Goal: Information Seeking & Learning: Find contact information

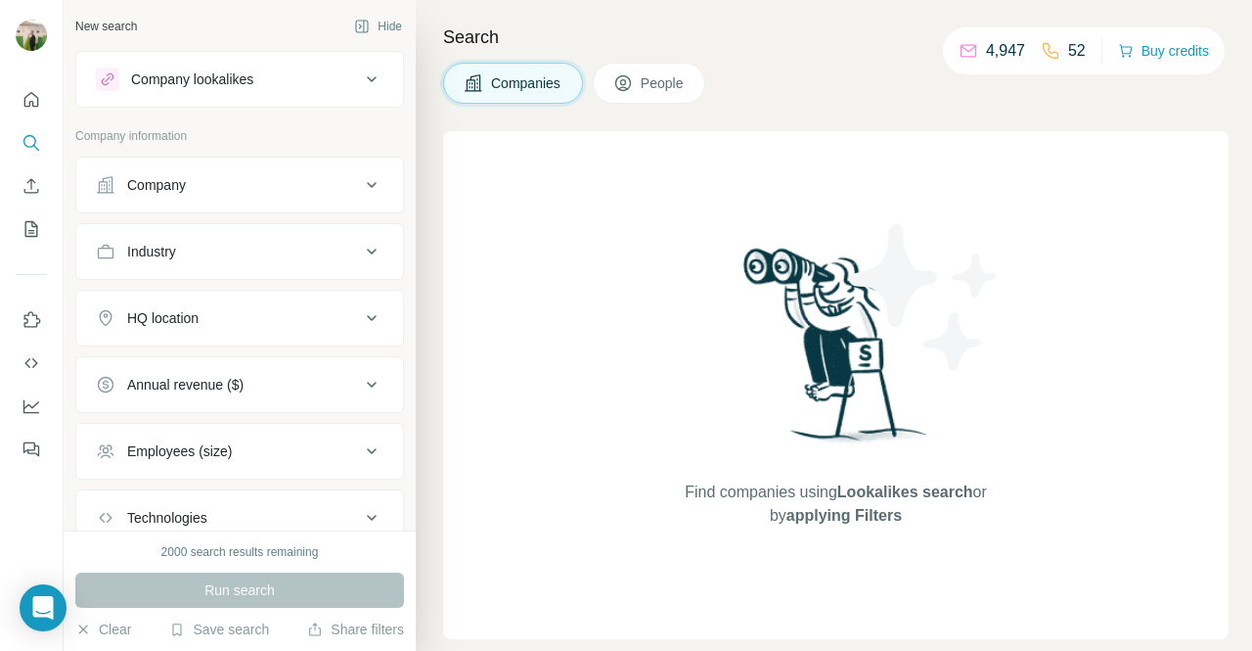
click at [218, 197] on button "Company" at bounding box center [239, 184] width 327 height 47
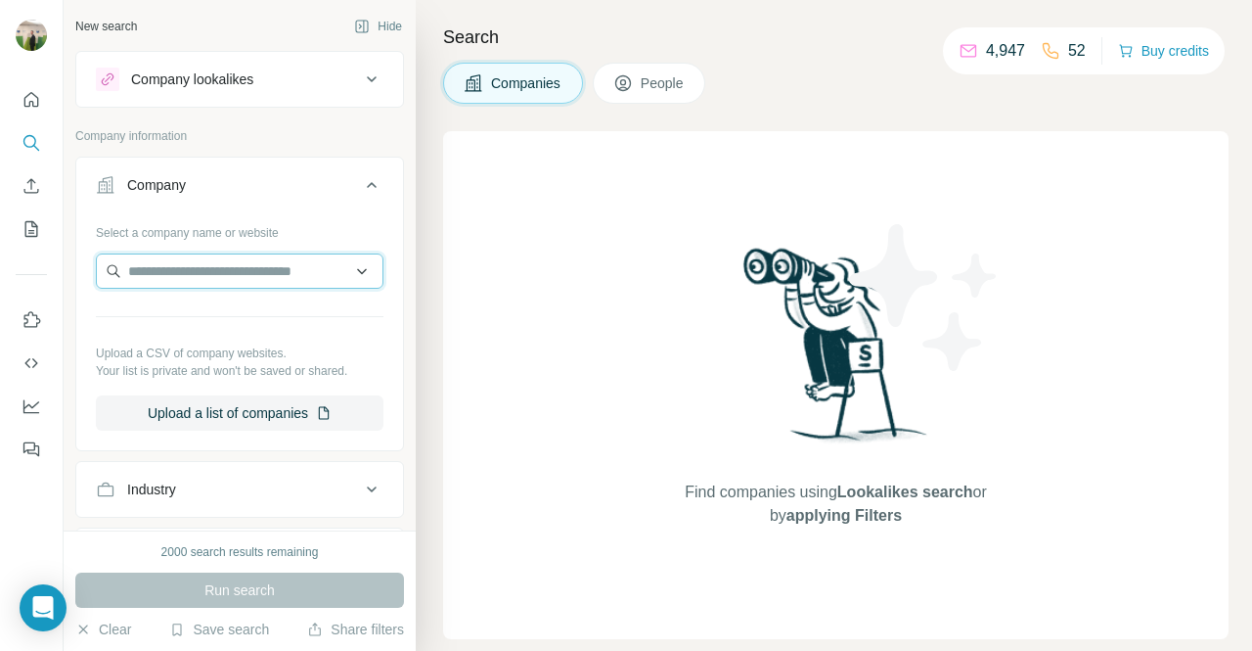
click at [209, 273] on input "text" at bounding box center [240, 270] width 288 height 35
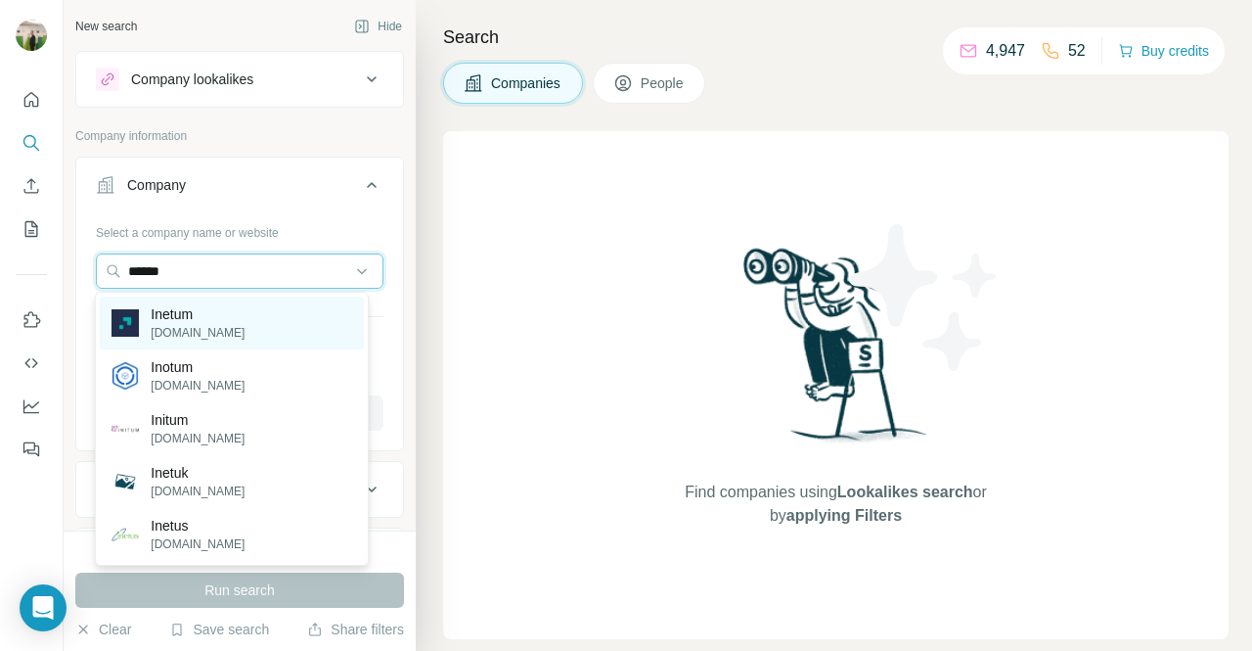
type input "******"
click at [224, 322] on div "Inetum [DOMAIN_NAME]" at bounding box center [231, 322] width 263 height 53
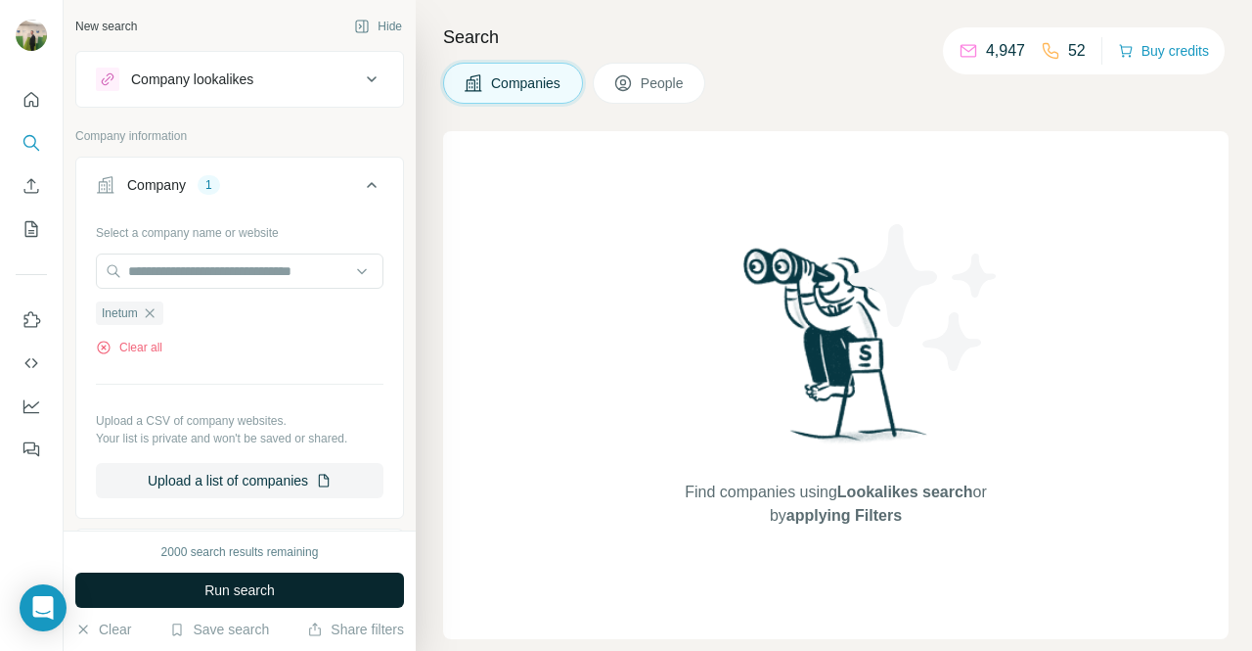
click at [315, 584] on button "Run search" at bounding box center [239, 589] width 329 height 35
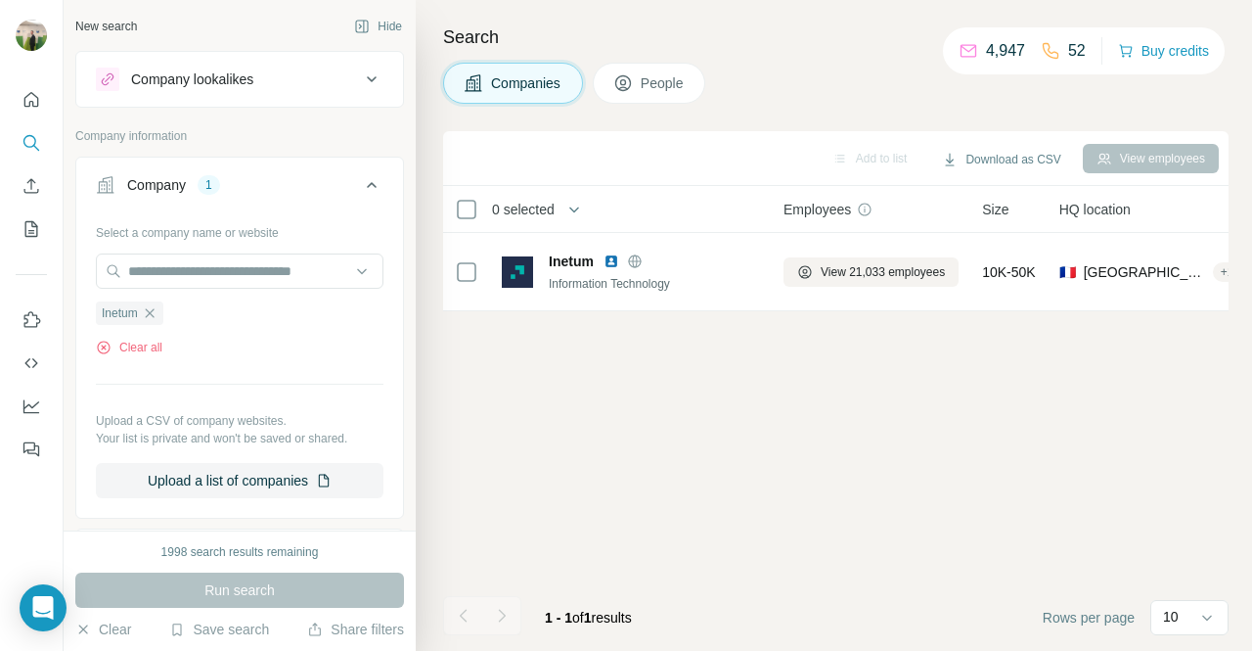
click at [646, 100] on button "People" at bounding box center [650, 83] width 114 height 41
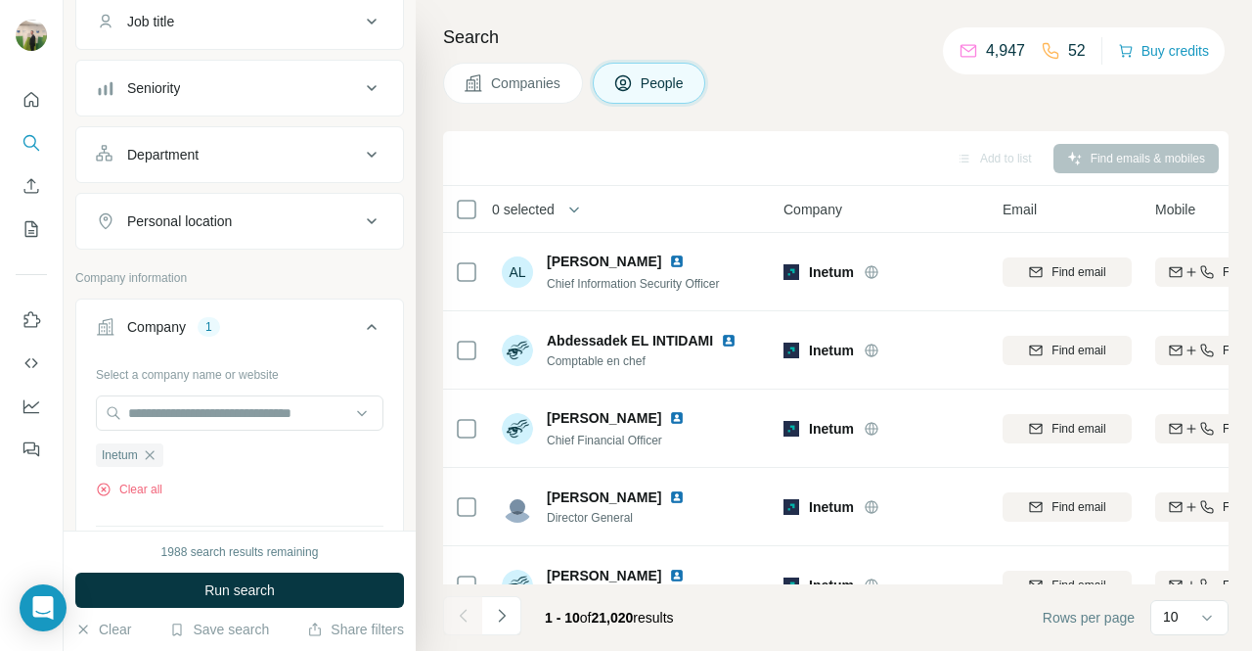
scroll to position [164, 0]
click at [245, 163] on button "Department" at bounding box center [239, 153] width 327 height 47
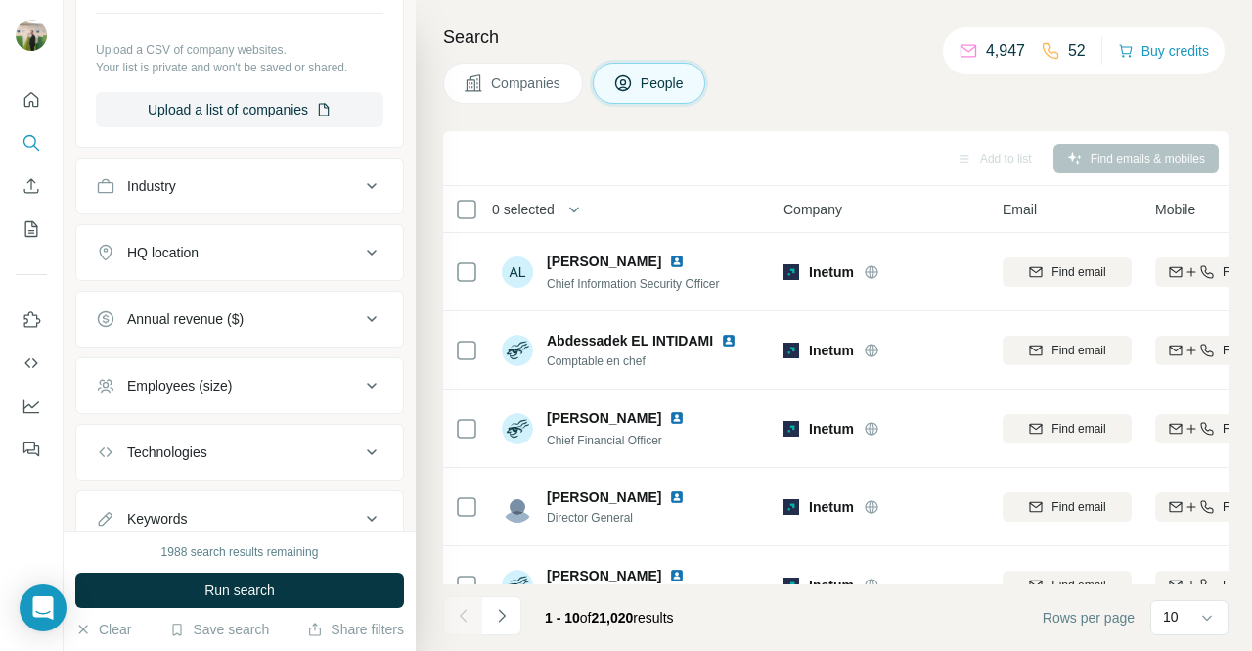
scroll to position [797, 0]
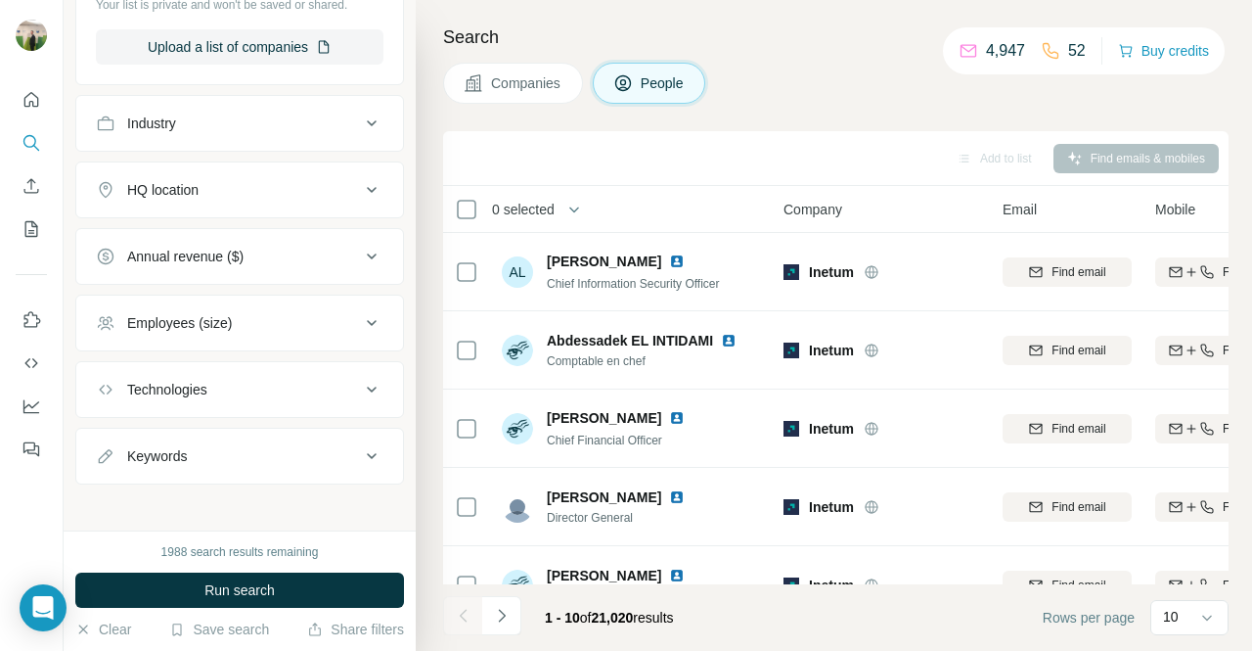
click at [272, 380] on div "Technologies" at bounding box center [228, 390] width 264 height 20
click at [274, 313] on div "Employees (size)" at bounding box center [228, 323] width 264 height 20
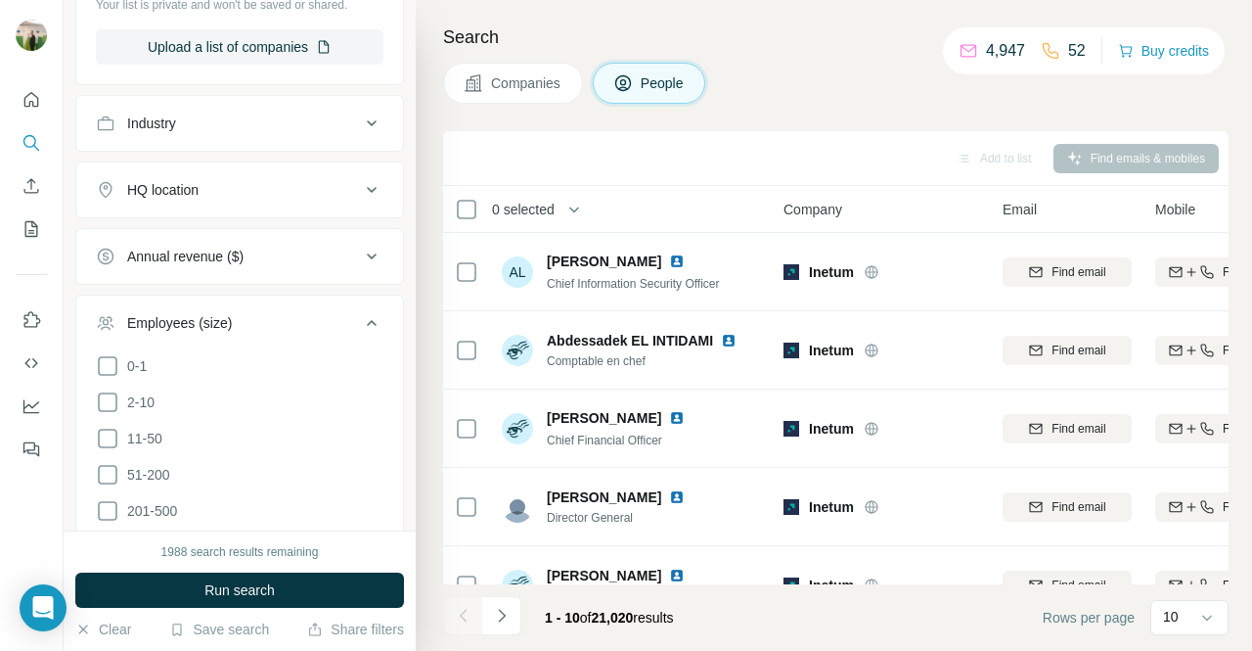
click at [274, 313] on div "Employees (size)" at bounding box center [228, 323] width 264 height 20
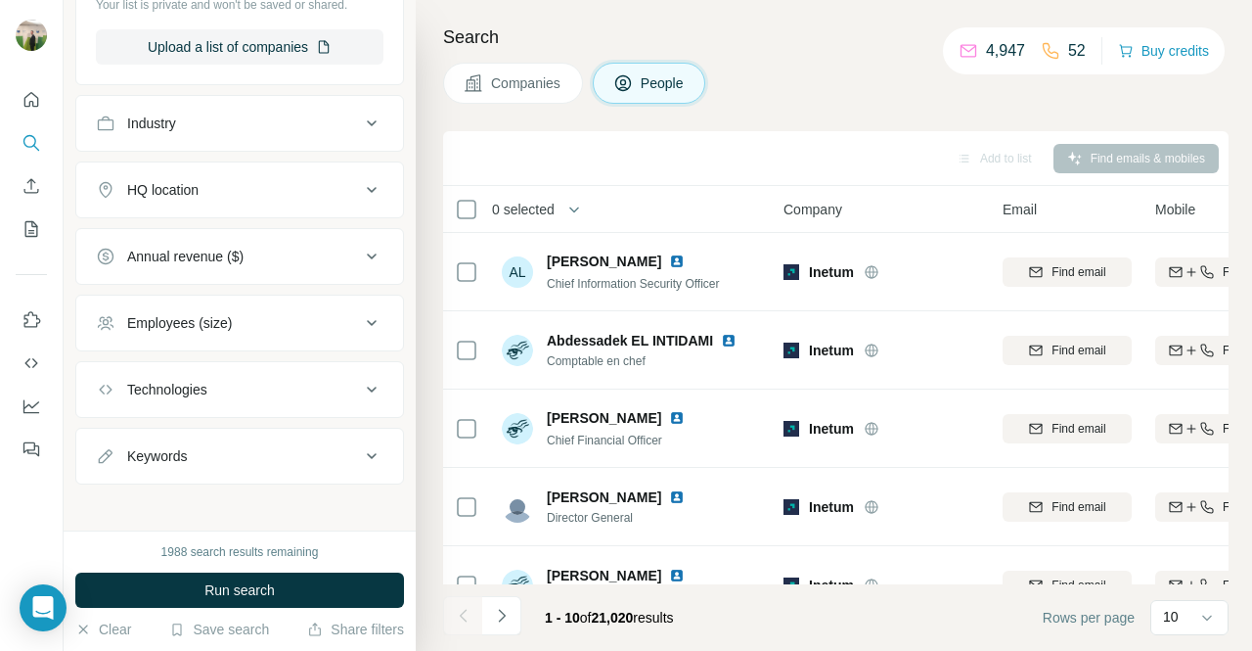
click at [309, 250] on div "Annual revenue ($)" at bounding box center [228, 257] width 264 height 20
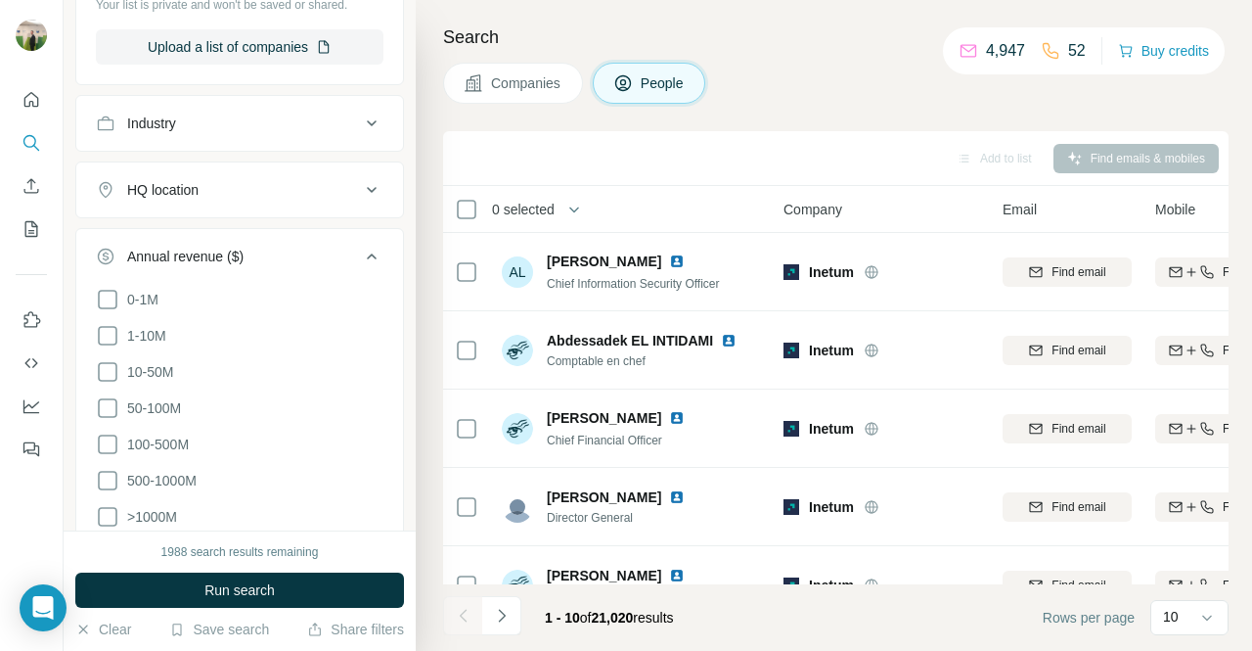
click at [309, 247] on div "Annual revenue ($)" at bounding box center [228, 257] width 264 height 20
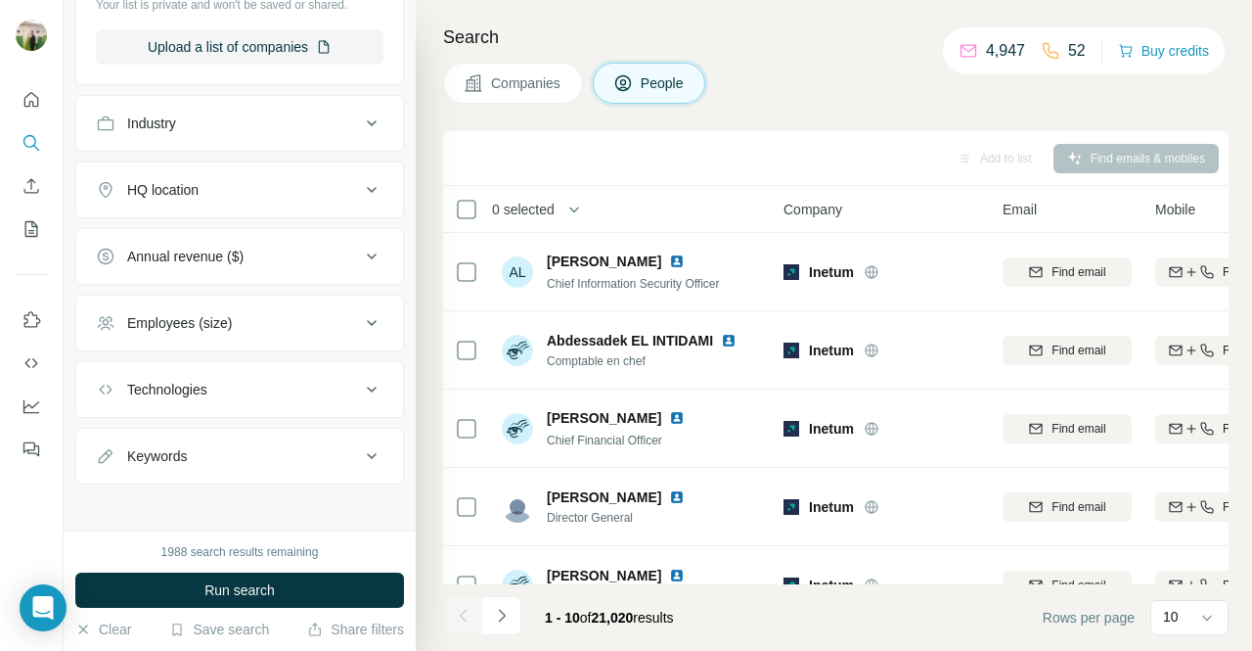
click at [313, 193] on div "HQ location" at bounding box center [228, 190] width 264 height 20
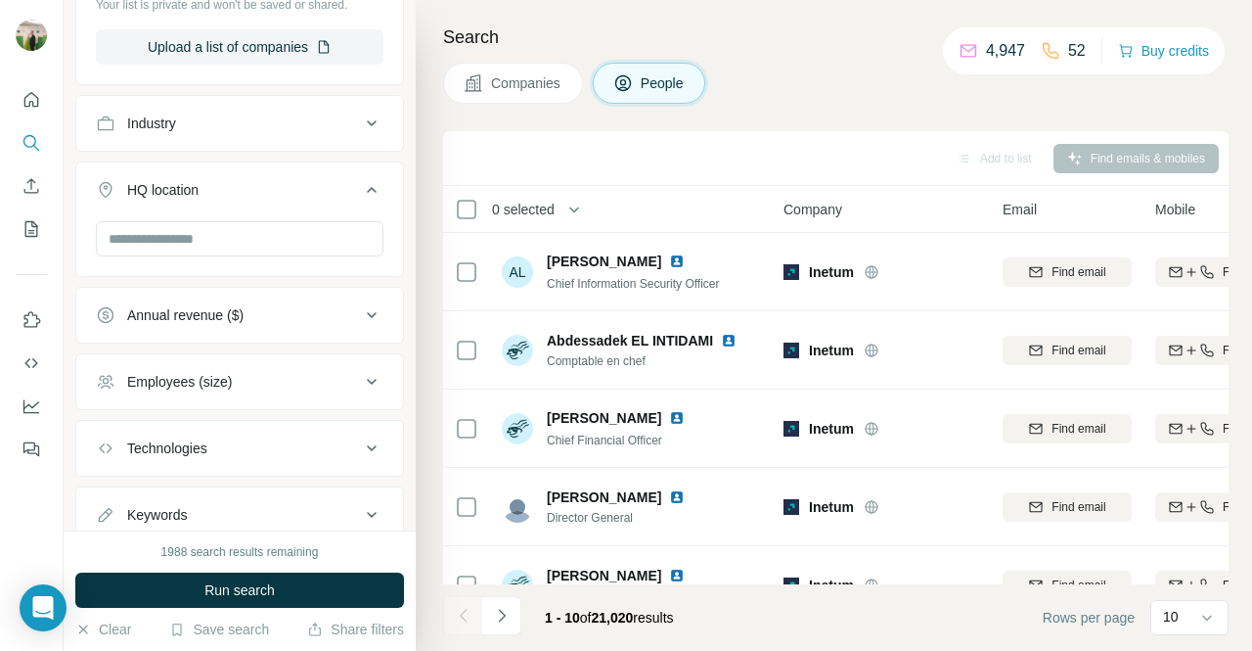
click at [312, 193] on div "HQ location" at bounding box center [228, 190] width 264 height 20
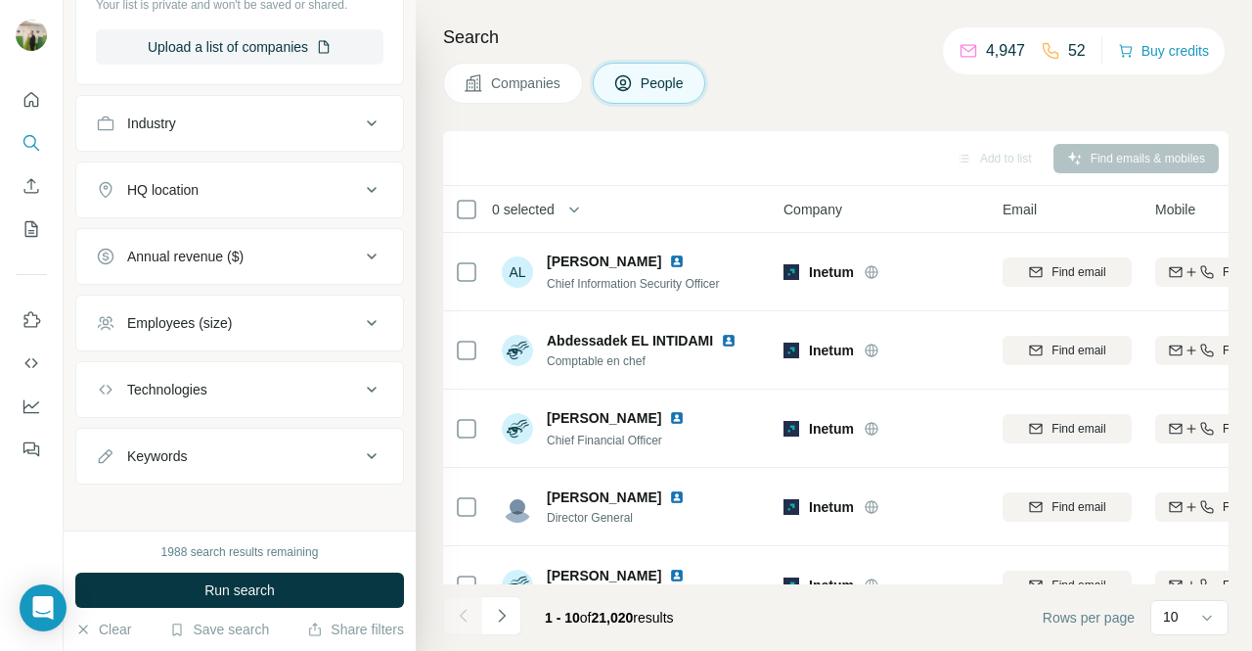
scroll to position [717, 0]
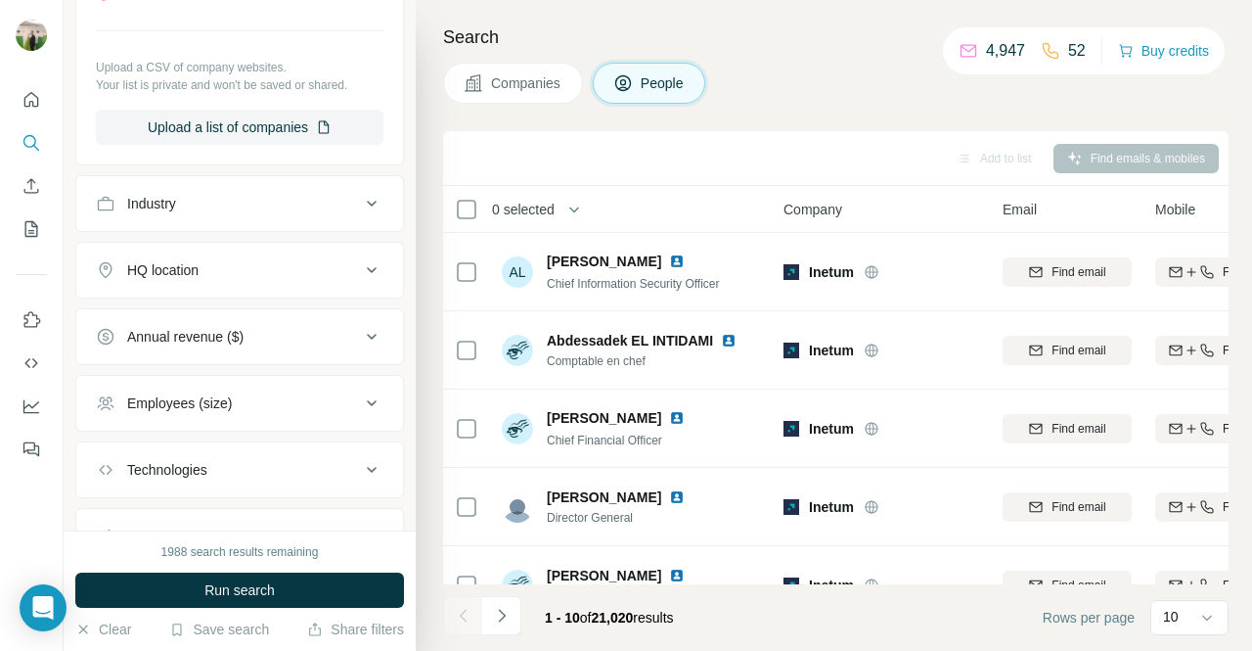
click at [307, 205] on div "Industry" at bounding box center [228, 204] width 264 height 20
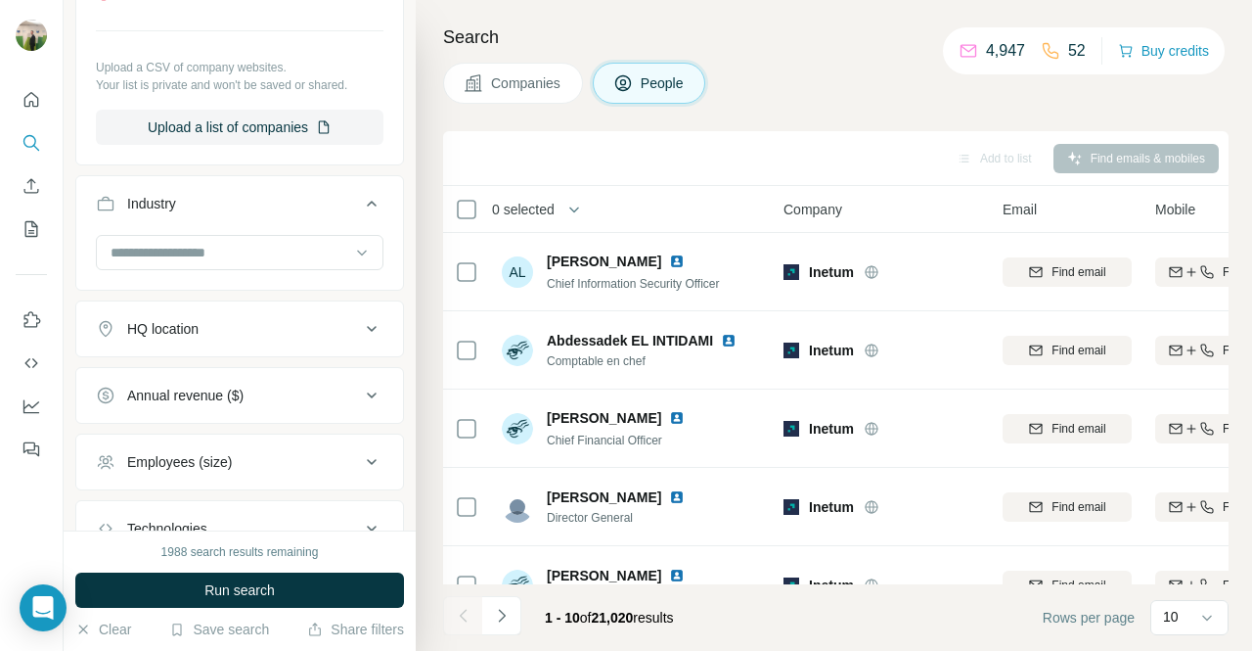
click at [307, 205] on div "Industry" at bounding box center [228, 204] width 264 height 20
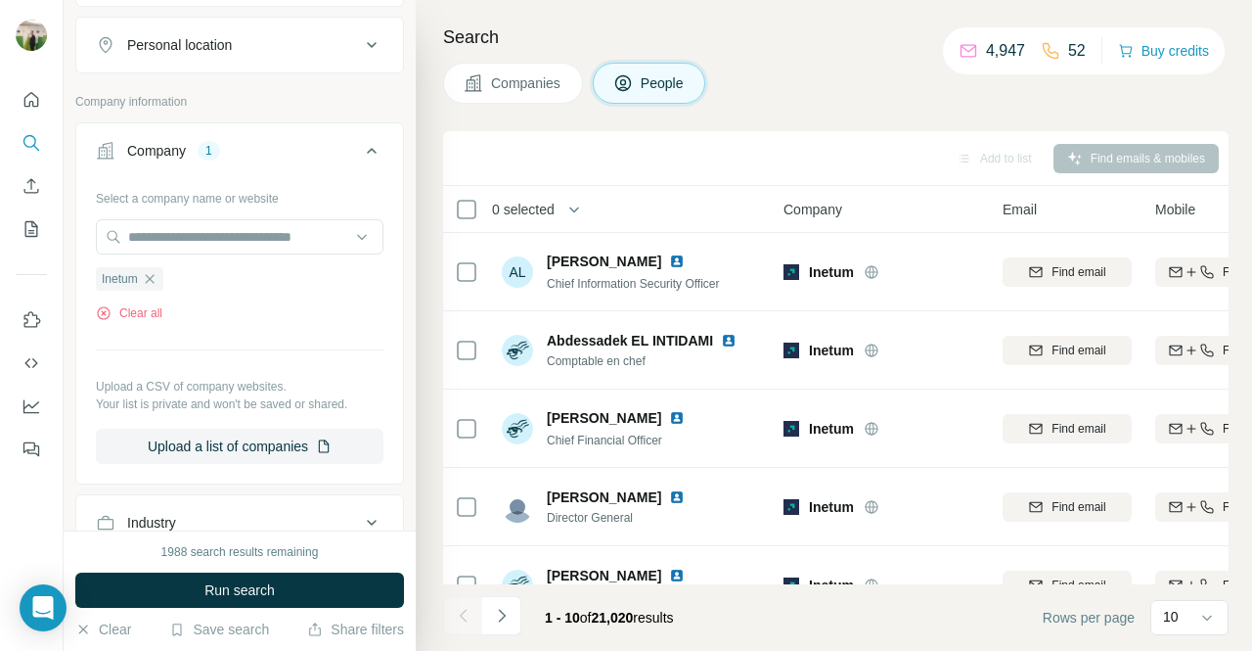
scroll to position [130, 0]
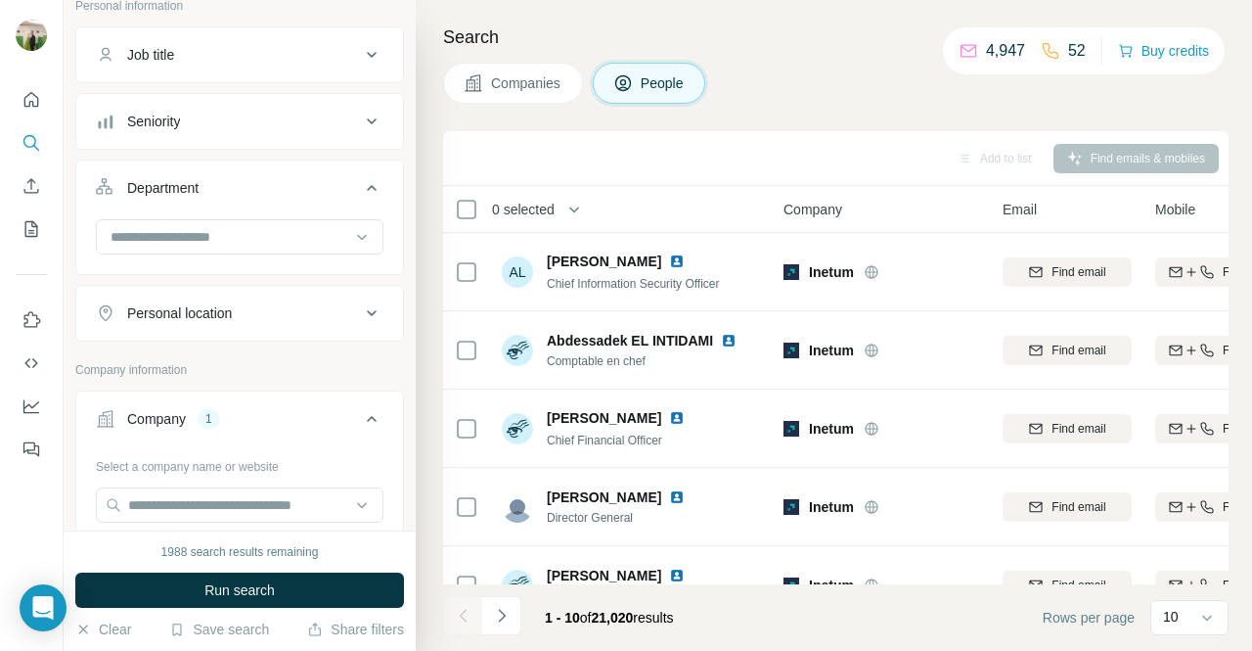
click at [329, 135] on button "Seniority" at bounding box center [239, 121] width 327 height 47
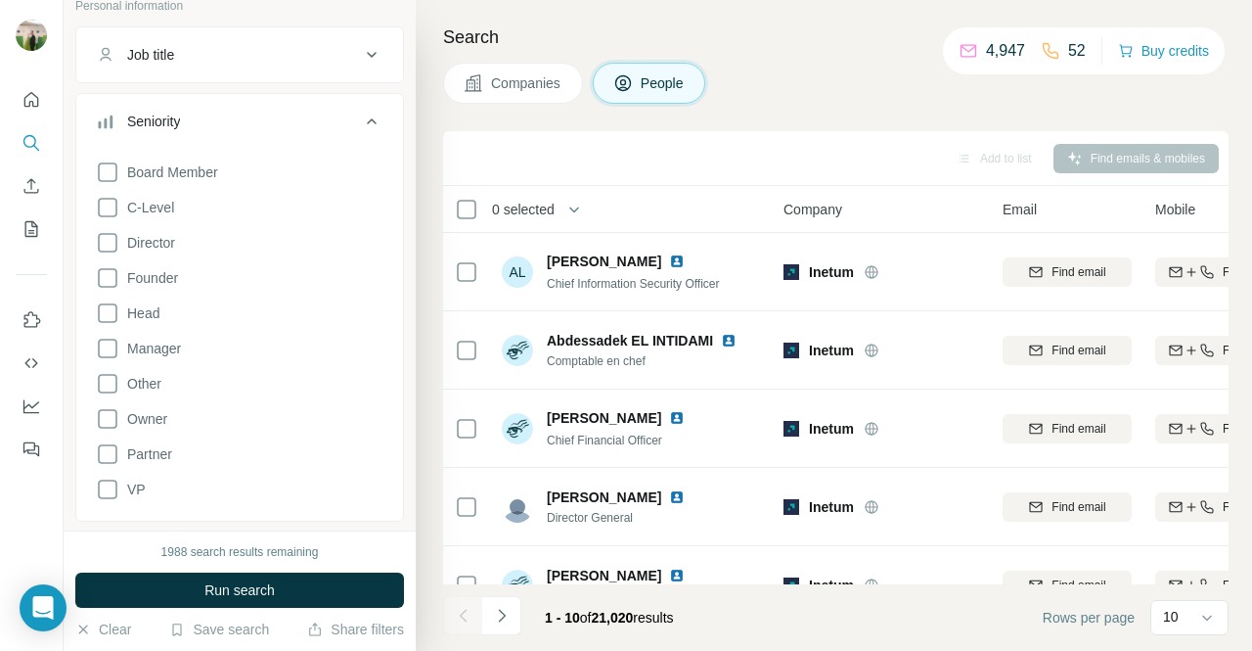
click at [329, 135] on button "Seniority" at bounding box center [239, 125] width 327 height 55
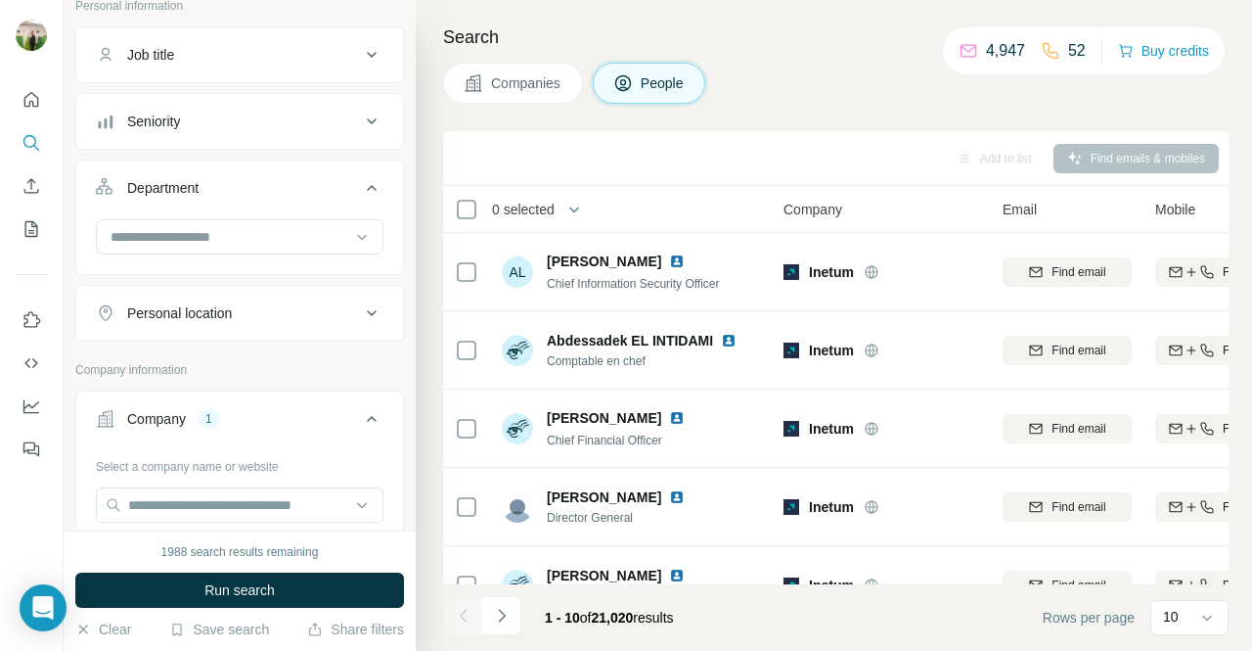
click at [268, 316] on div "Personal location" at bounding box center [228, 313] width 264 height 20
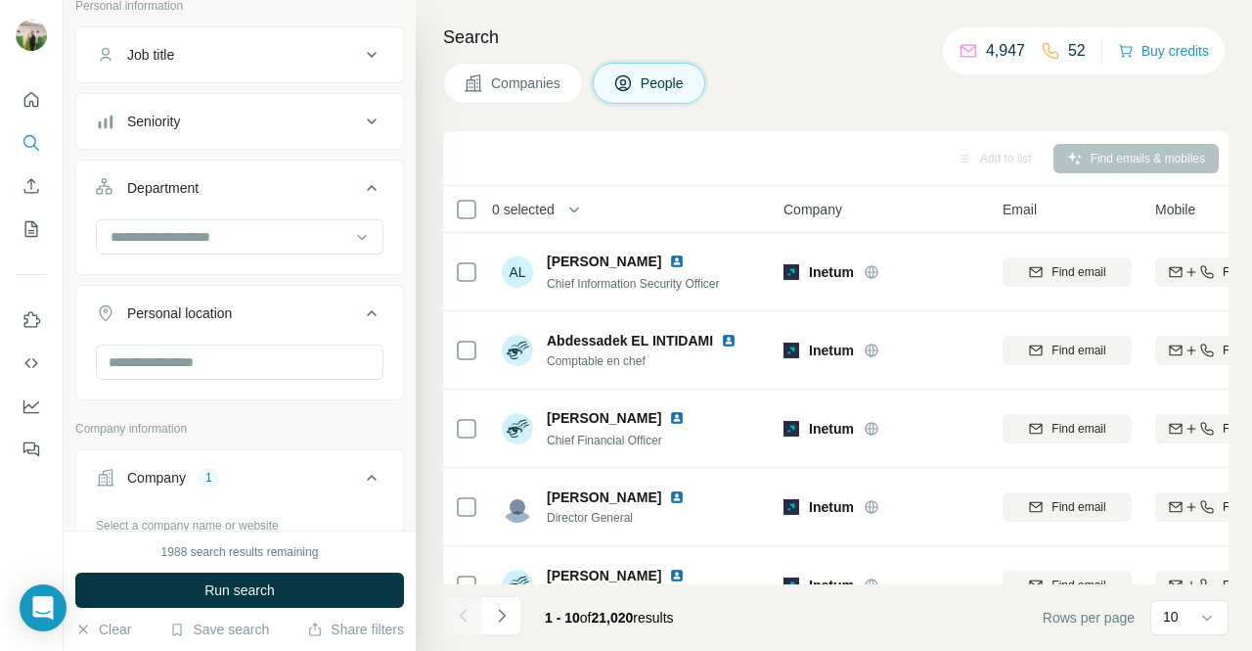
click at [268, 316] on div "Personal location" at bounding box center [228, 313] width 264 height 20
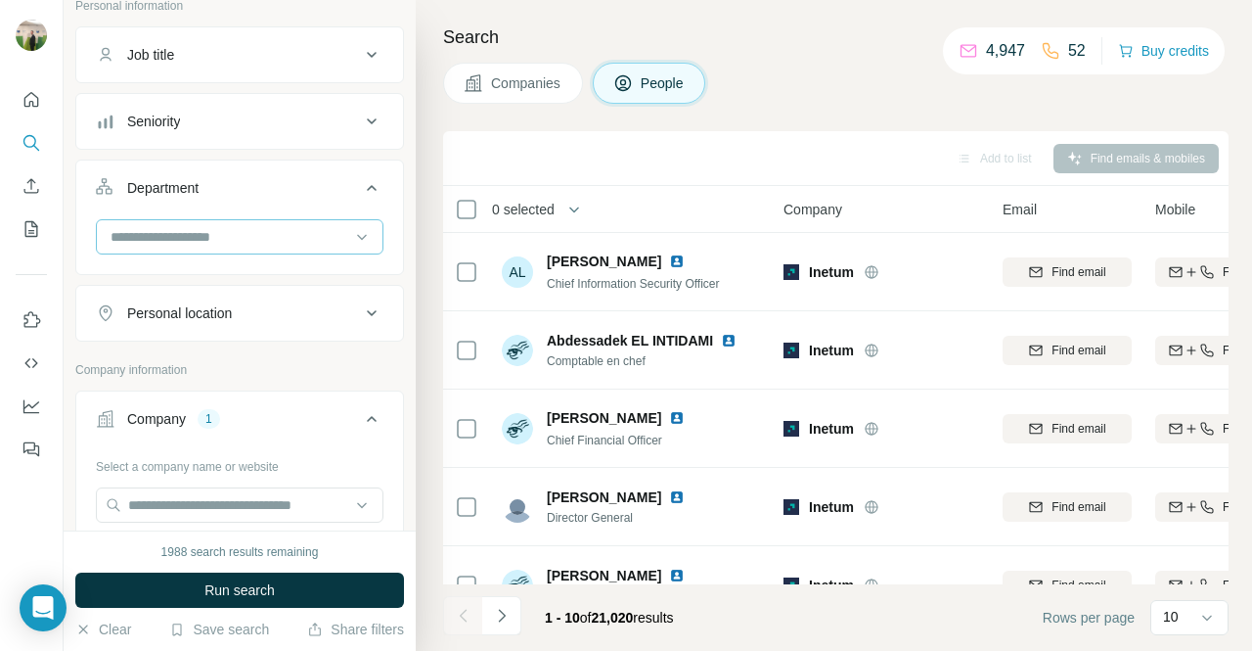
click at [301, 238] on input at bounding box center [230, 237] width 242 height 22
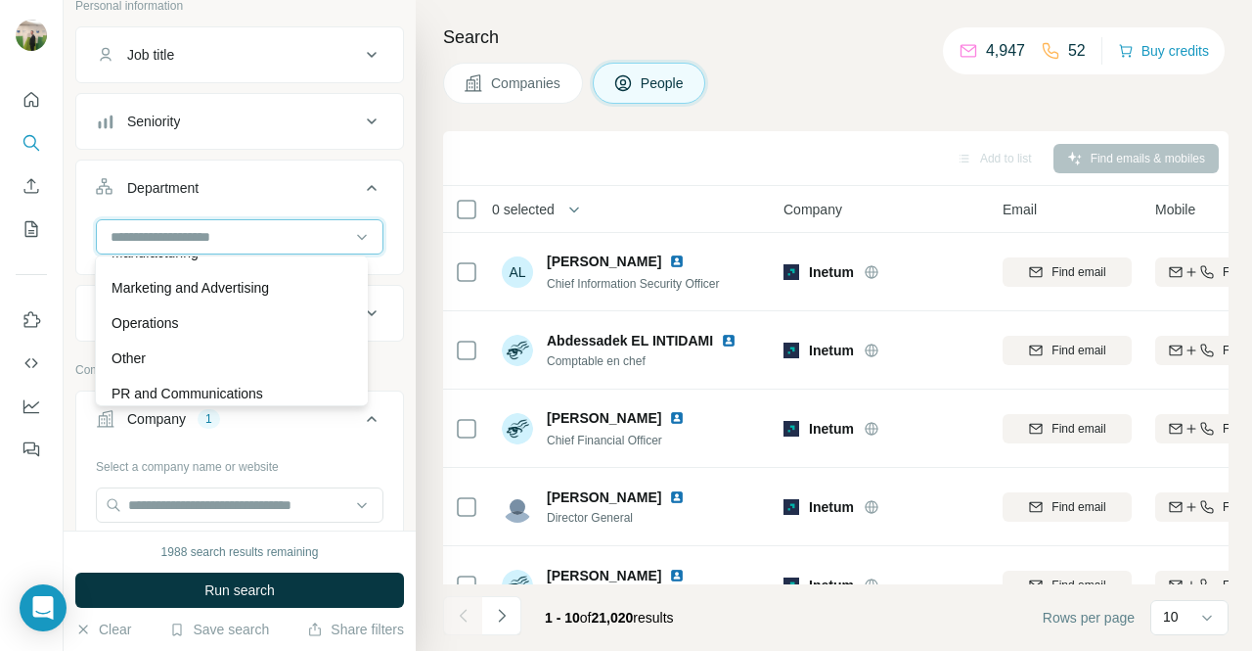
scroll to position [499, 0]
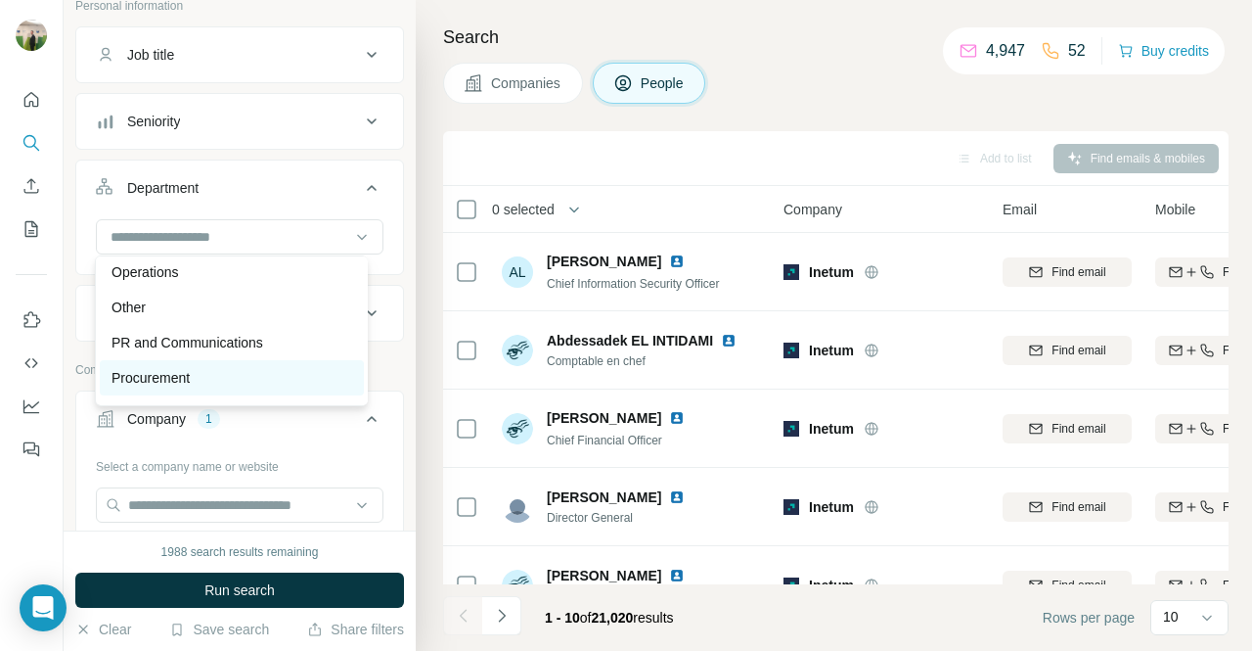
click at [235, 380] on div "Procurement" at bounding box center [232, 378] width 240 height 20
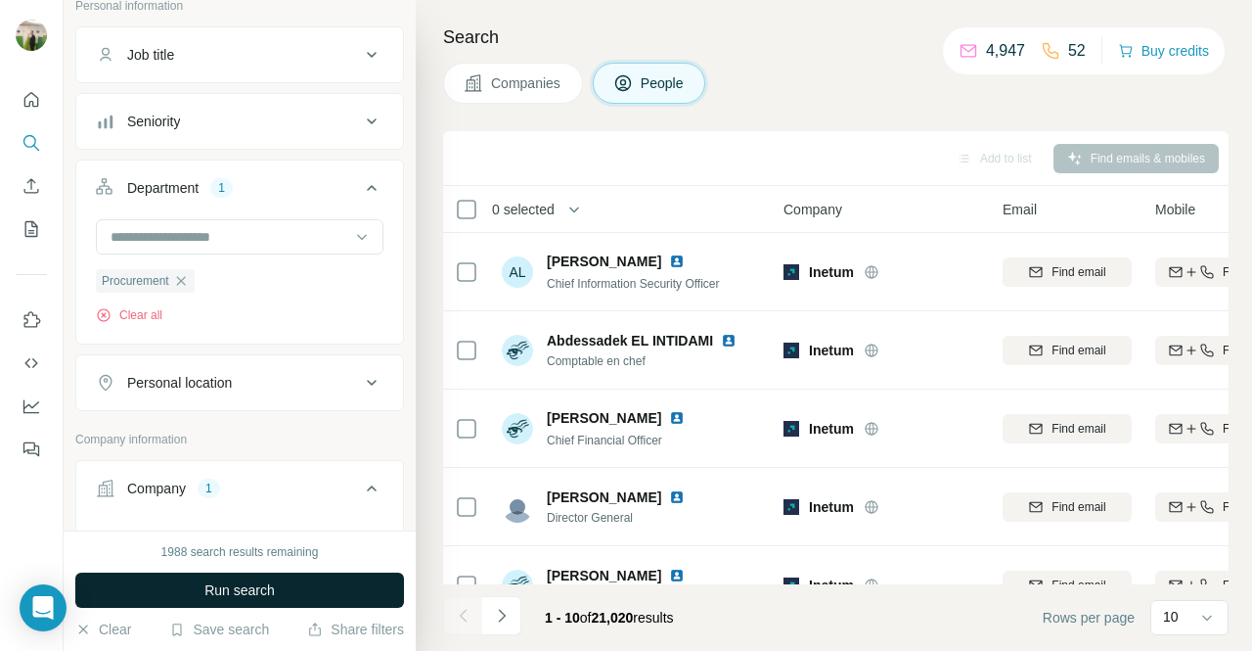
click at [294, 577] on button "Run search" at bounding box center [239, 589] width 329 height 35
